Goal: Task Accomplishment & Management: Use online tool/utility

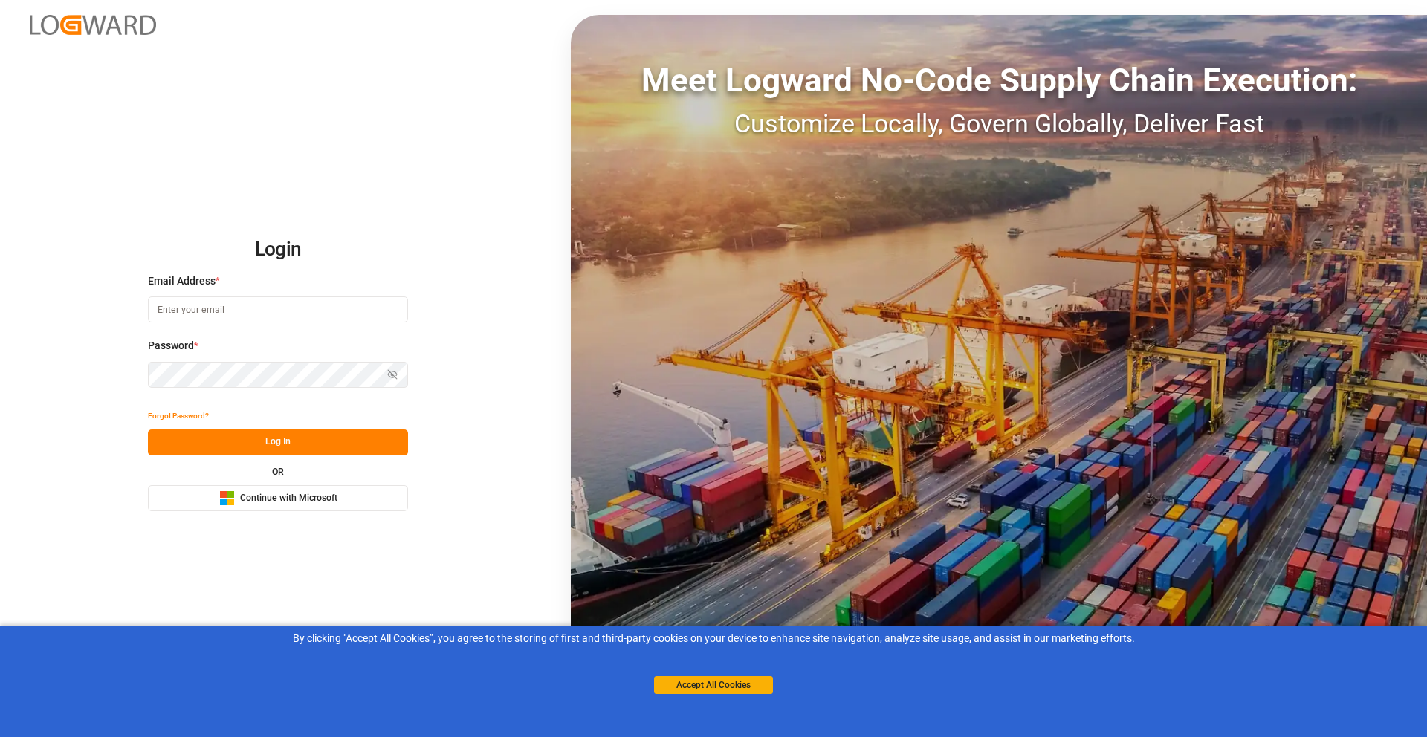
click at [270, 501] on span "Continue with Microsoft" at bounding box center [288, 498] width 97 height 13
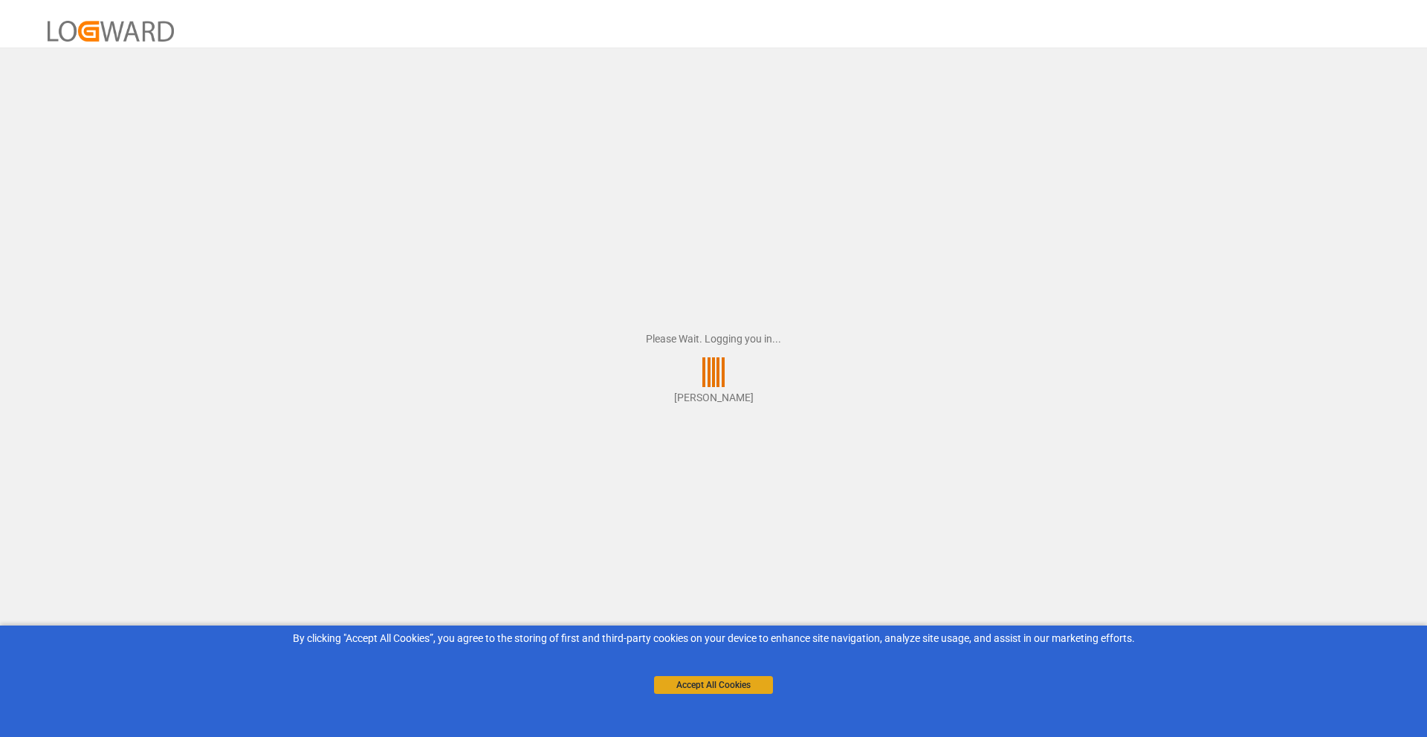
click at [717, 688] on button "Accept All Cookies" at bounding box center [713, 685] width 119 height 18
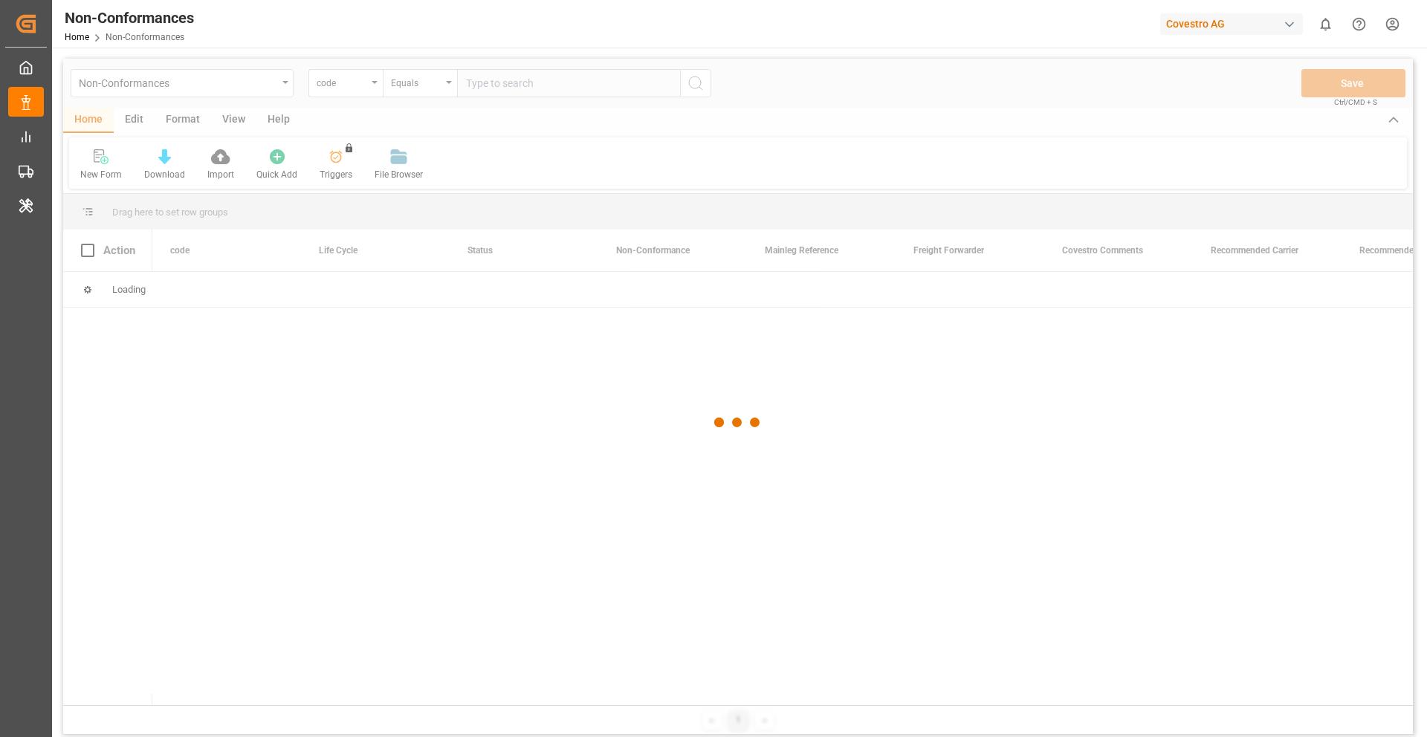
click at [1223, 27] on div "Covestro AG" at bounding box center [1231, 24] width 143 height 22
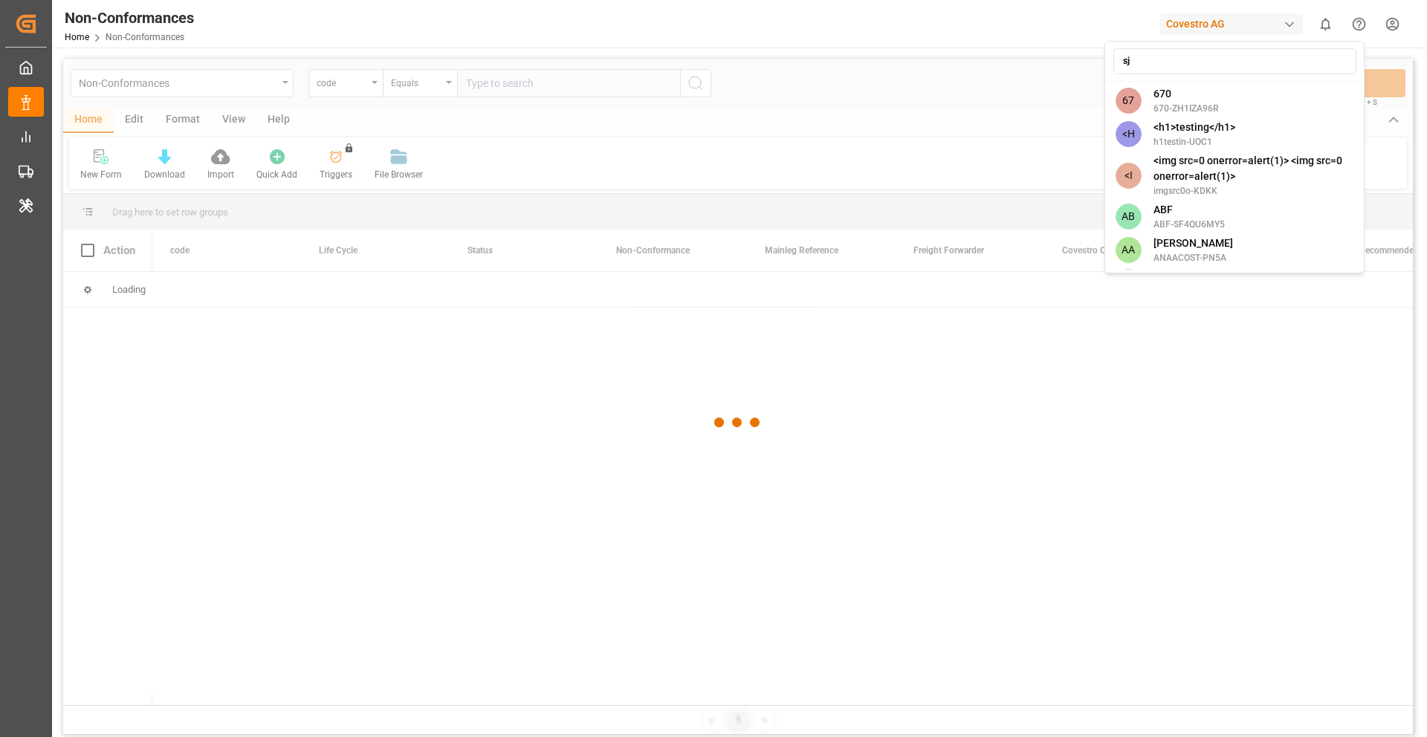
type input "sjo"
